Goal: Task Accomplishment & Management: Manage account settings

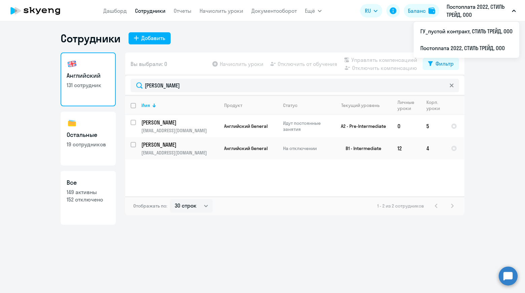
select select "30"
click at [271, 13] on link "Документооборот" at bounding box center [273, 10] width 45 height 7
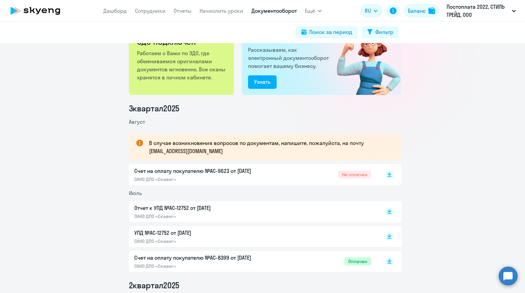
scroll to position [34, 0]
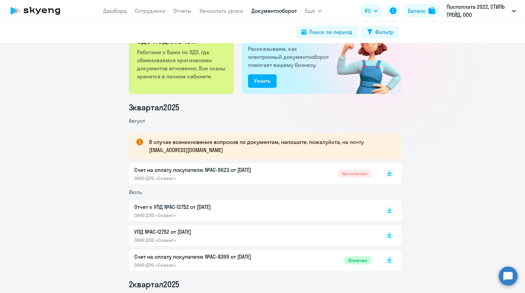
click at [297, 174] on div "Счет на оплату покупателю №AC-9623 от [DATE] ОАНО ДПО «Скаенг» Не оплачен" at bounding box center [252, 173] width 237 height 15
click at [388, 209] on icon at bounding box center [389, 209] width 4 height 3
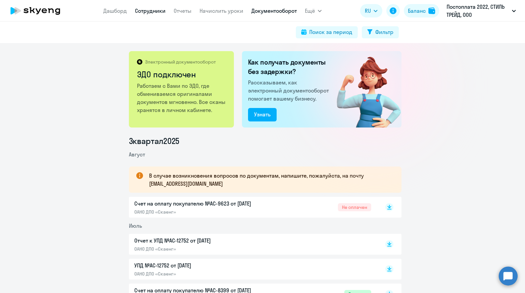
click at [156, 13] on link "Сотрудники" at bounding box center [150, 10] width 31 height 7
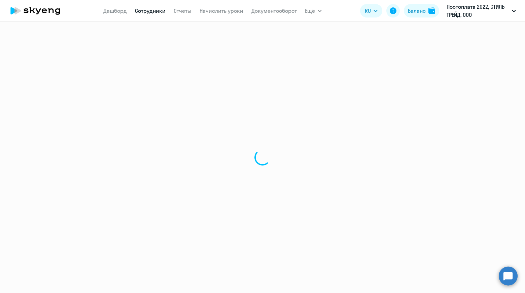
select select "30"
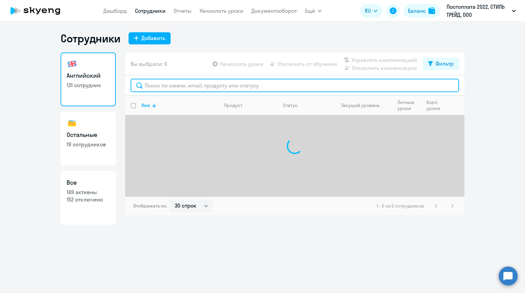
click at [225, 86] on input "text" at bounding box center [295, 85] width 328 height 13
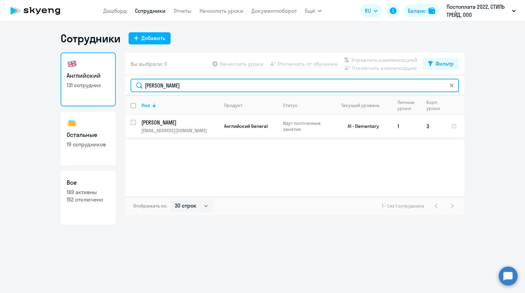
type input "[PERSON_NAME]"
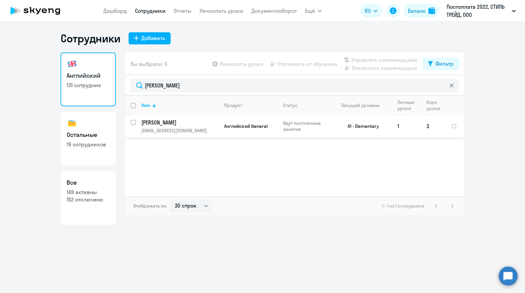
click at [185, 124] on p "[PERSON_NAME]" at bounding box center [179, 122] width 76 height 7
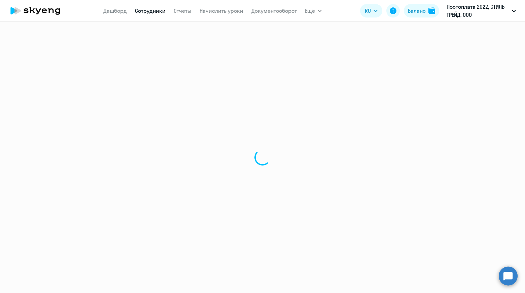
select select "english"
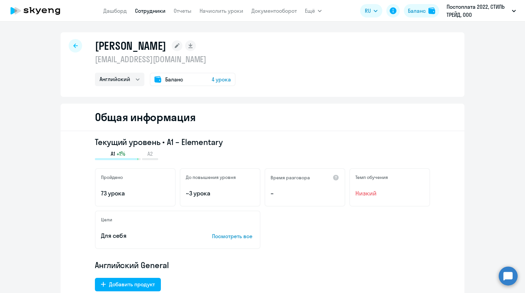
click at [75, 45] on div at bounding box center [75, 45] width 13 height 13
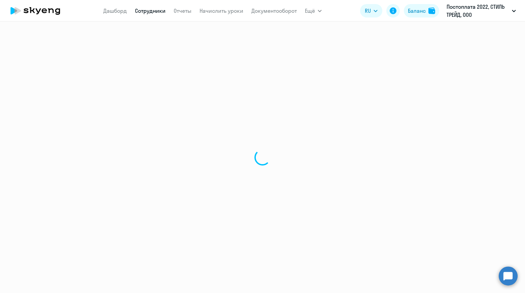
select select "30"
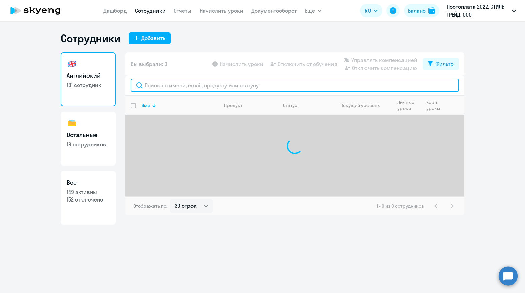
click at [236, 84] on input "text" at bounding box center [295, 85] width 328 height 13
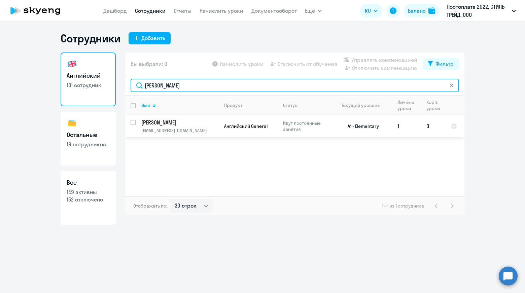
type input "[PERSON_NAME]"
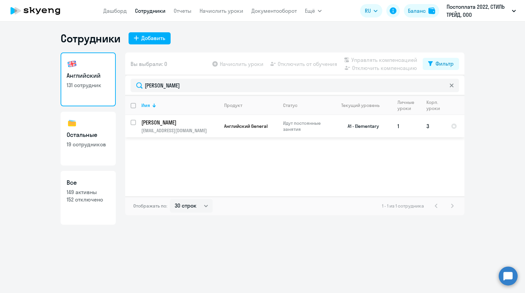
click at [131, 122] on input "select row 39600327" at bounding box center [137, 126] width 13 height 13
checkbox input "true"
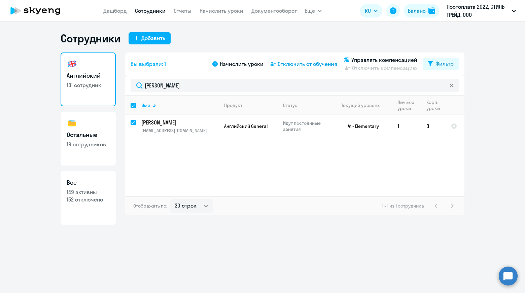
click at [299, 65] on span "Отключить от обучения" at bounding box center [308, 64] width 60 height 8
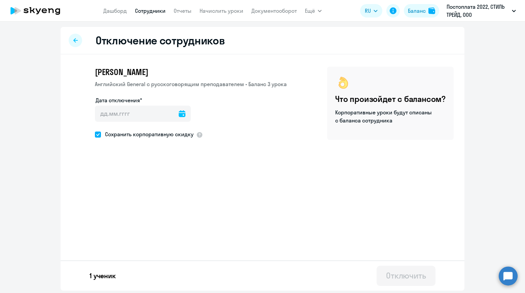
click at [180, 116] on icon at bounding box center [182, 113] width 7 height 7
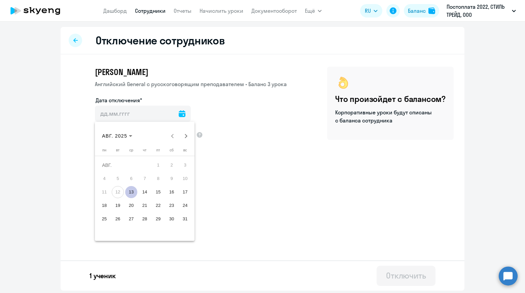
click at [130, 192] on span "13" at bounding box center [131, 192] width 12 height 12
type input "[DATE]"
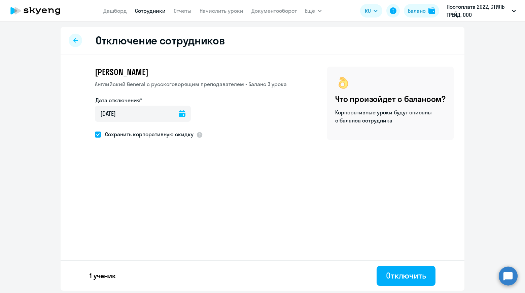
click at [98, 135] on span at bounding box center [98, 135] width 6 height 6
click at [95, 135] on input "Сохранить корпоративную скидку" at bounding box center [95, 134] width 0 height 0
checkbox input "false"
click at [401, 274] on div "Отключить" at bounding box center [406, 275] width 40 height 11
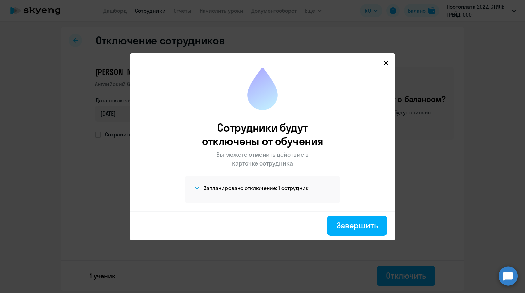
click at [386, 64] on icon at bounding box center [385, 62] width 5 height 5
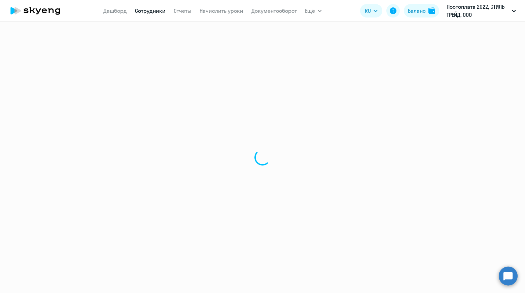
select select "30"
